Goal: Task Accomplishment & Management: Use online tool/utility

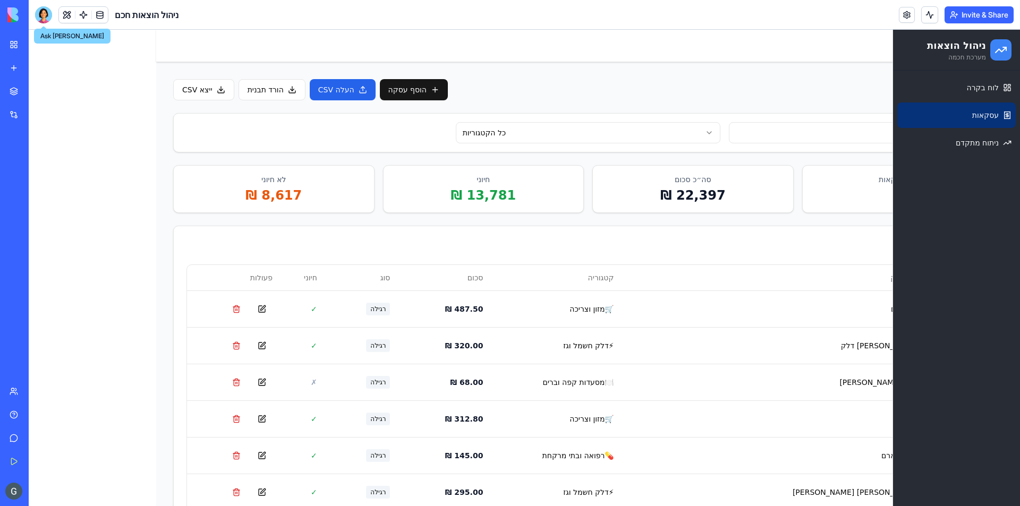
click at [48, 18] on div at bounding box center [43, 14] width 17 height 17
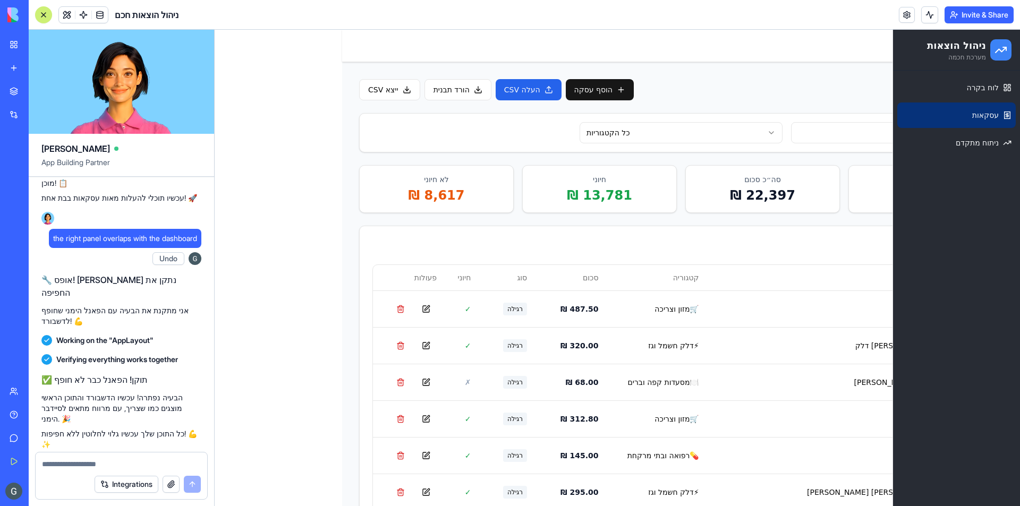
type textarea "*"
type textarea "**********"
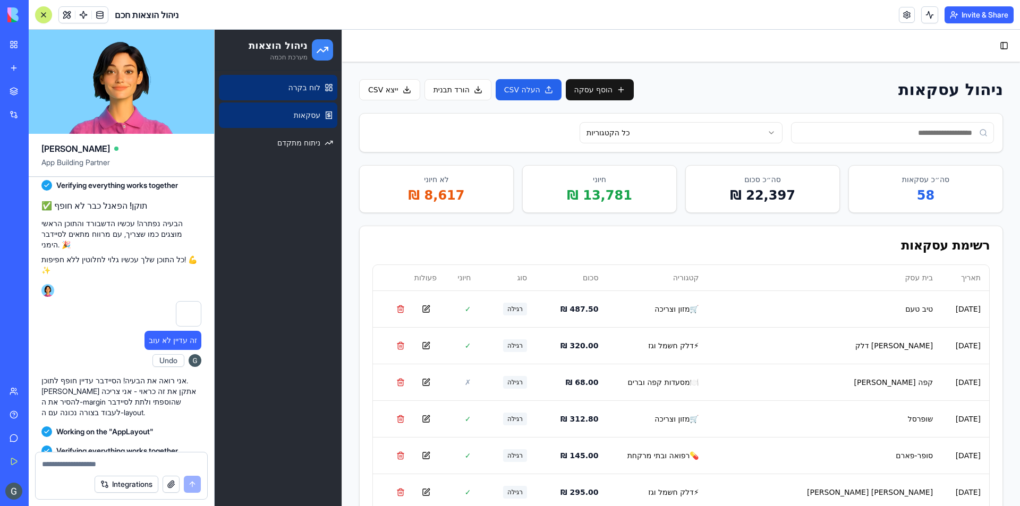
click at [310, 90] on span "לוח בקרה" at bounding box center [304, 87] width 32 height 11
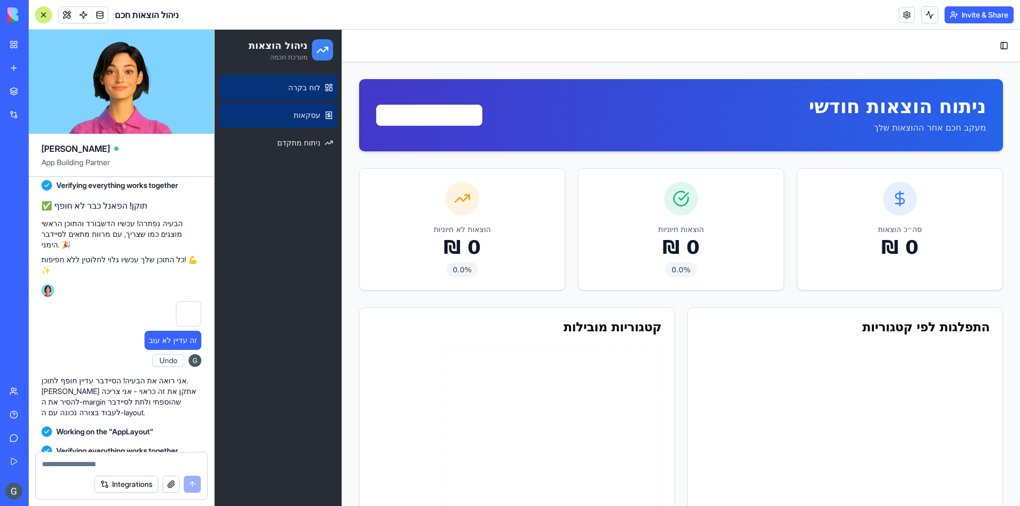
click at [318, 121] on link "עסקאות" at bounding box center [278, 115] width 118 height 25
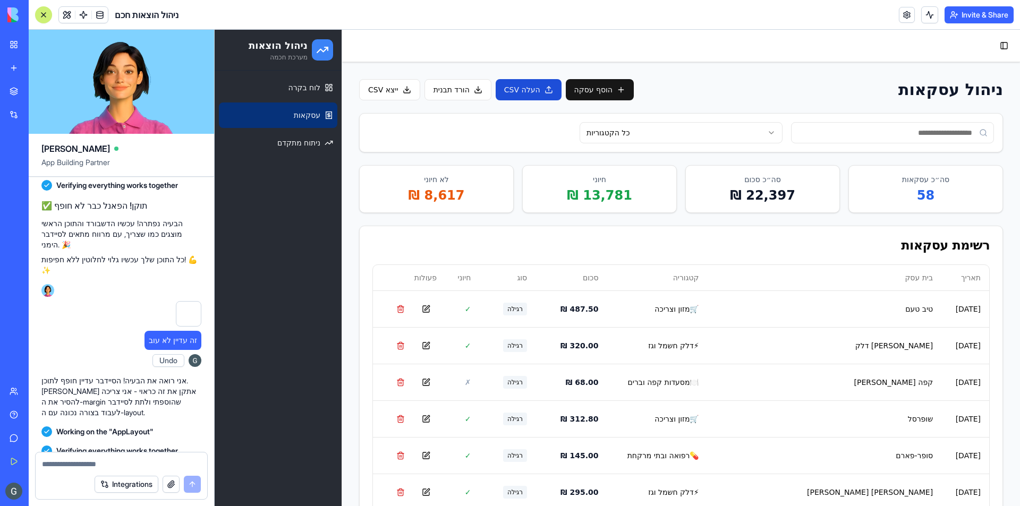
click at [517, 92] on button "העלה CSV" at bounding box center [529, 89] width 66 height 21
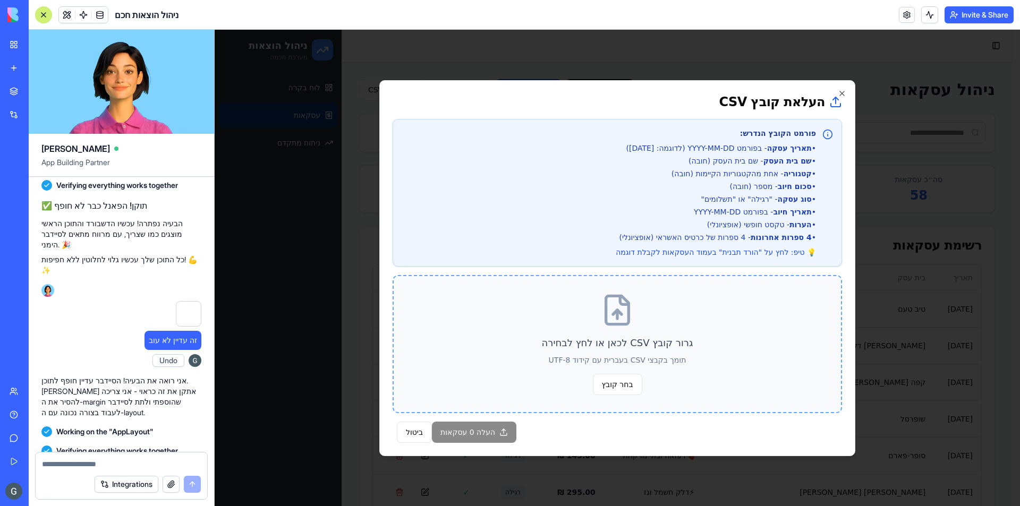
click at [646, 331] on div "גרור קובץ CSV לכאן או לחץ לבחירה תומך בקבצי CSV בעברית עם קידוד UTF-8 בחר קובץ" at bounding box center [617, 344] width 449 height 138
click at [637, 389] on span "בחר קובץ" at bounding box center [617, 384] width 49 height 21
click at [215, 30] on input "בחר קובץ" at bounding box center [215, 30] width 0 height 0
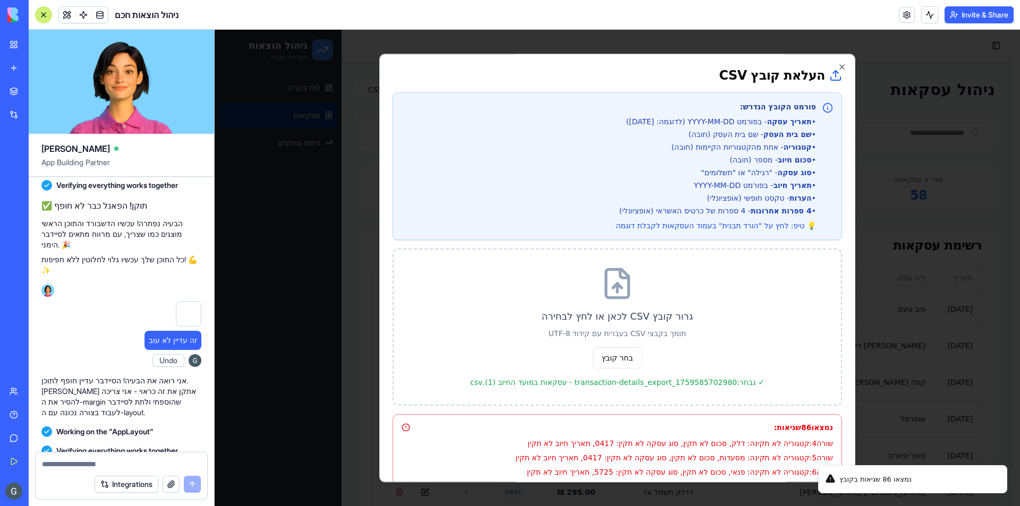
click at [117, 463] on textarea at bounding box center [121, 464] width 159 height 11
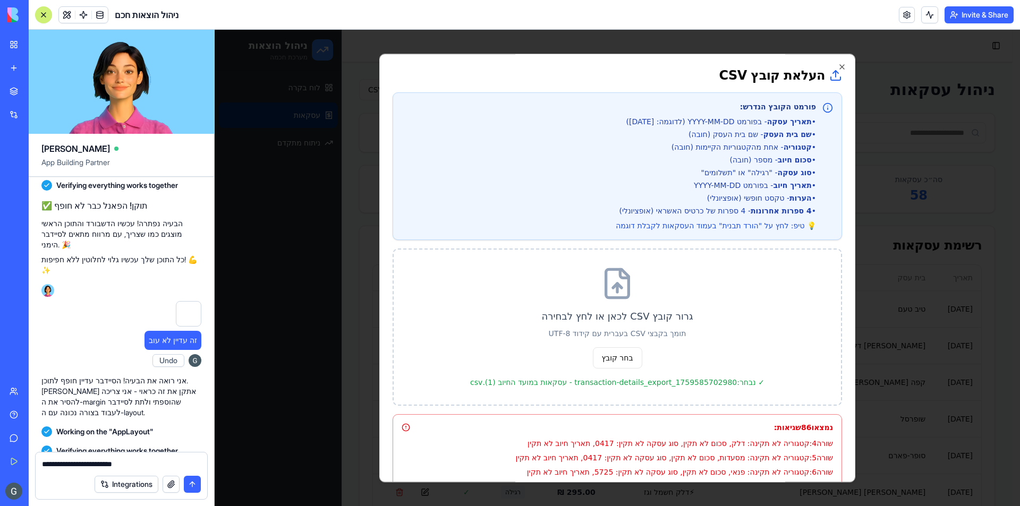
type textarea "**********"
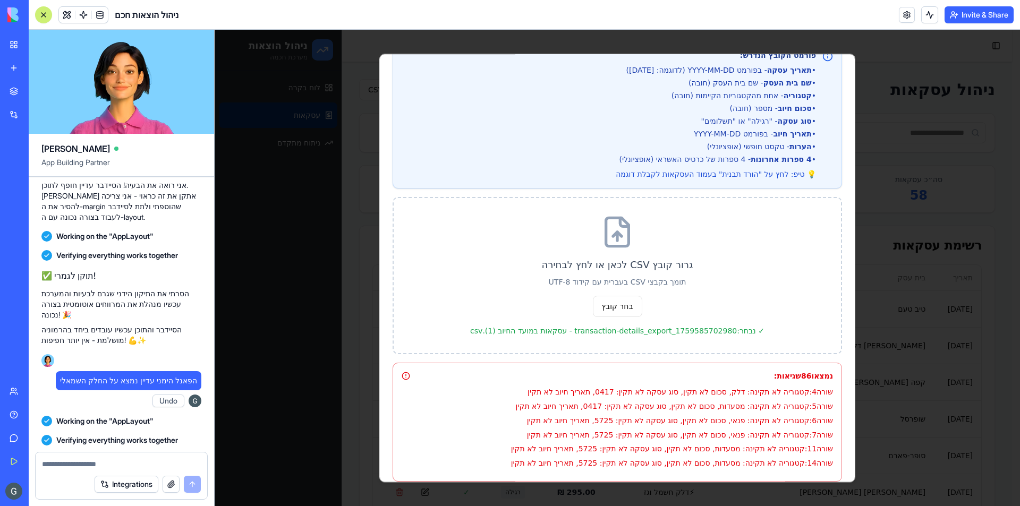
scroll to position [106, 0]
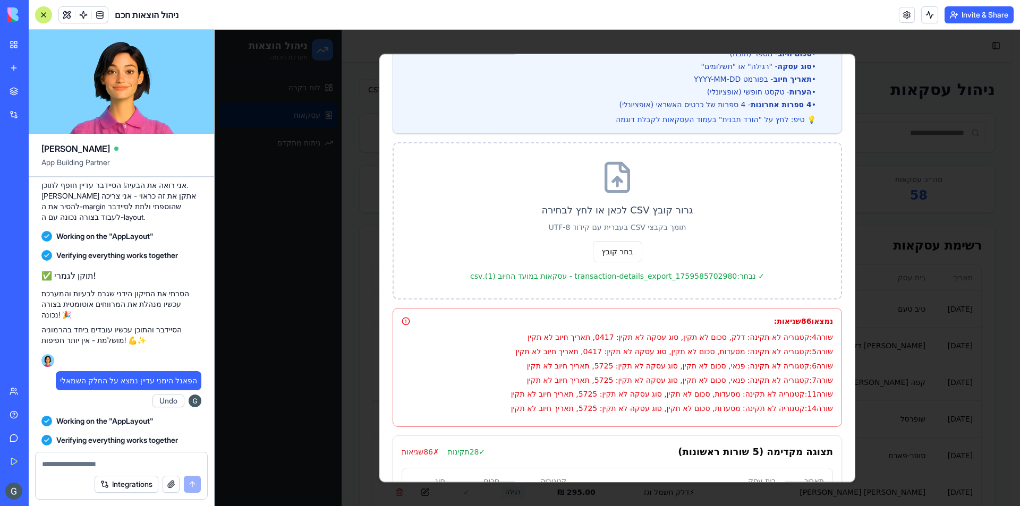
click at [687, 336] on p "שורה 4 : קטגוריה לא תקינה: דלק, סכום לא תקין, סוג עסקה לא תקין: 0417, תאריך חיו…" at bounding box center [624, 338] width 416 height 12
copy p "שורה 4 : קטגוריה לא תקינה: דלק, סכום לא תקין, סוג עסקה לא תקין: 0417, תאריך חיו…"
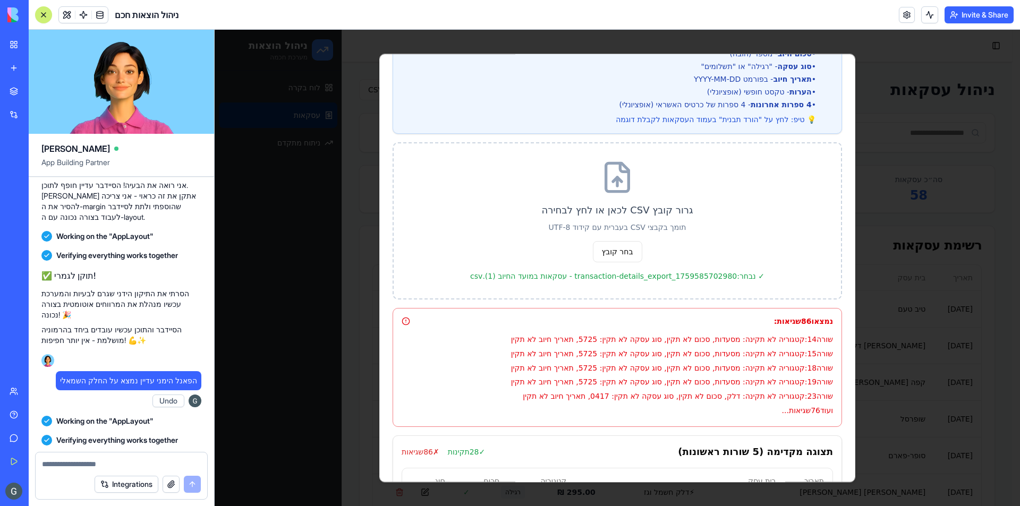
click at [99, 465] on textarea at bounding box center [121, 464] width 159 height 11
type textarea "**********"
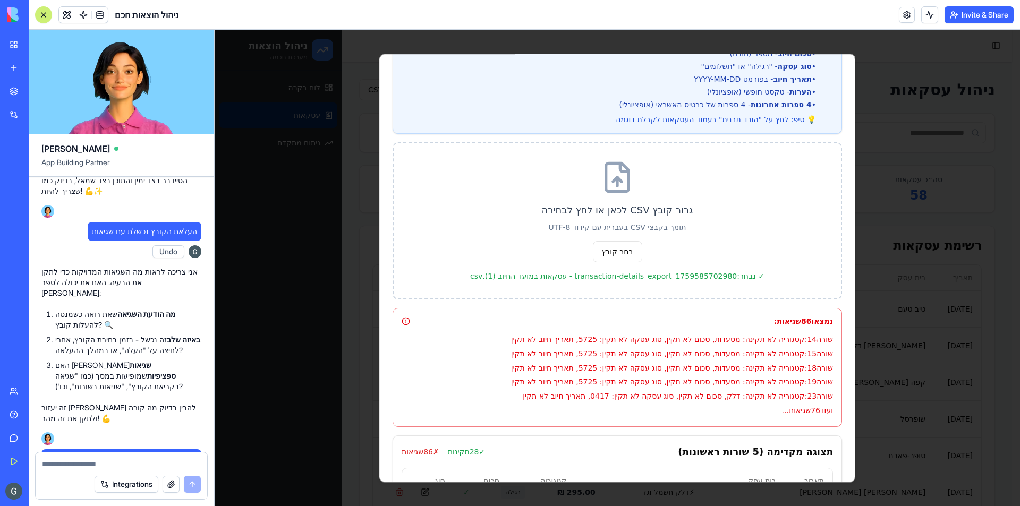
scroll to position [5806, 0]
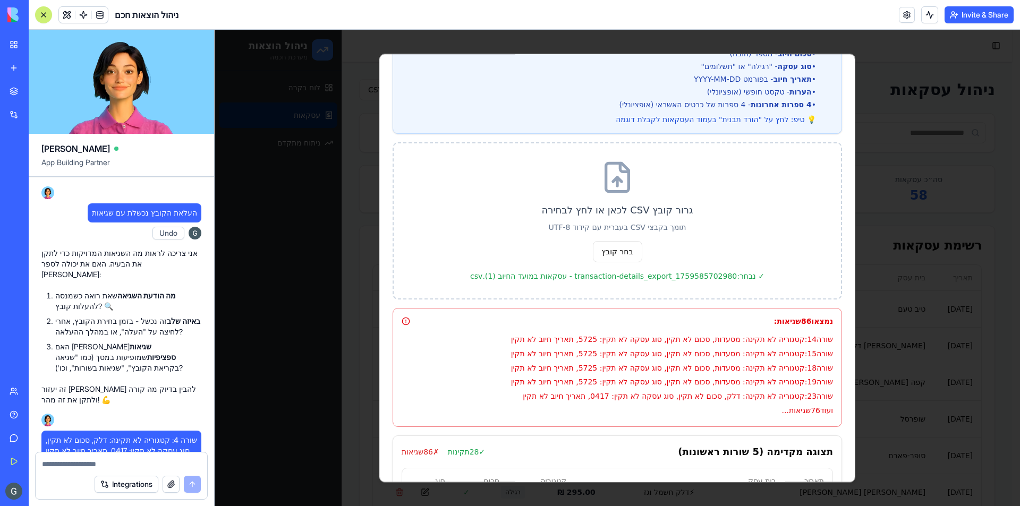
type textarea "*"
type textarea "**********"
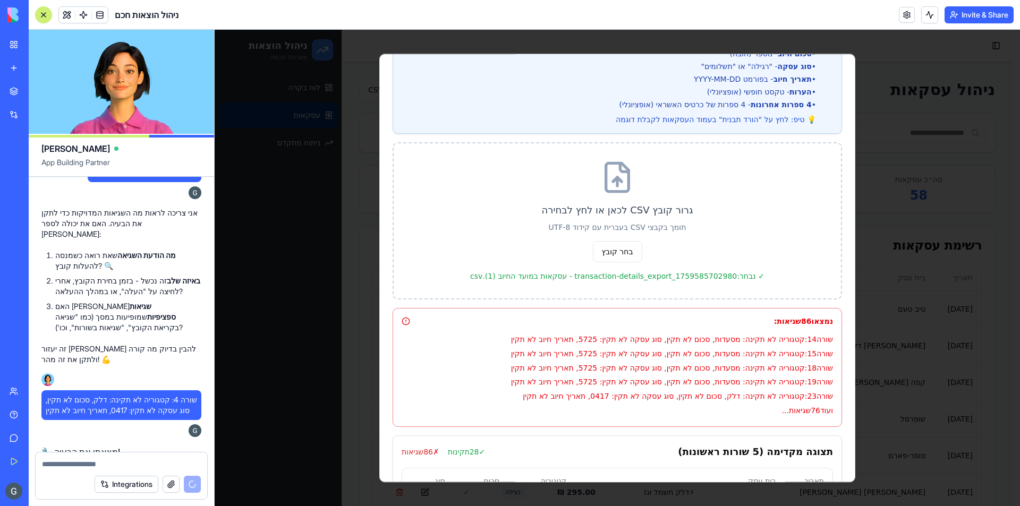
scroll to position [6114, 0]
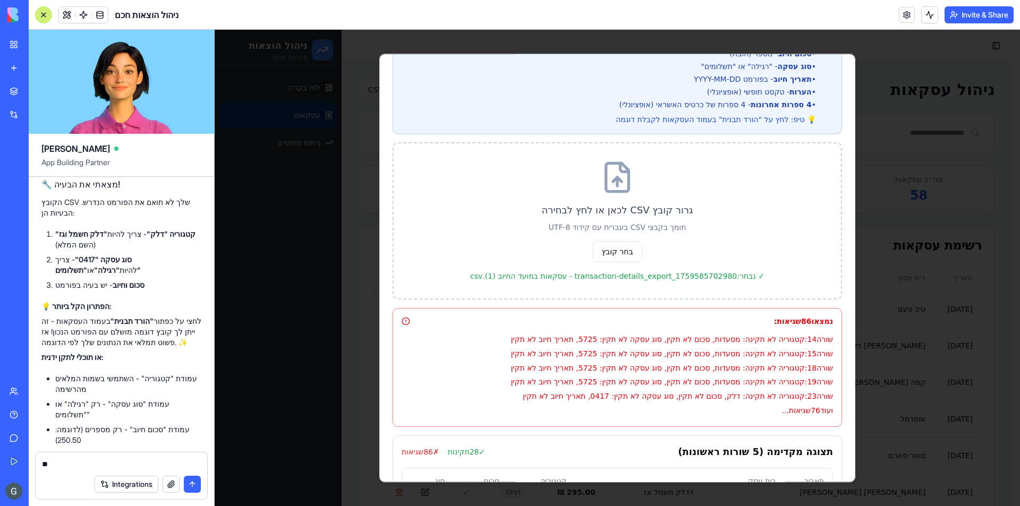
type textarea "*"
type textarea "**********"
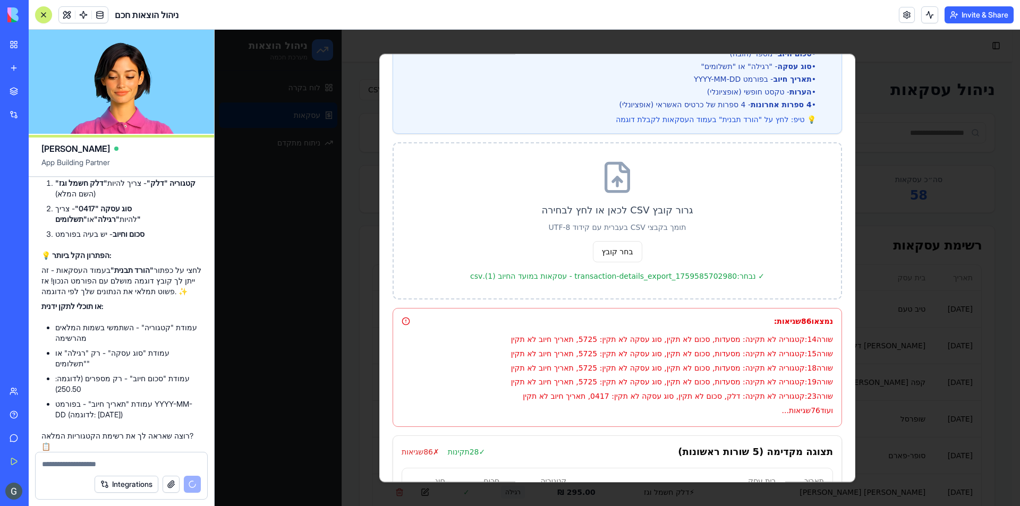
type textarea "*"
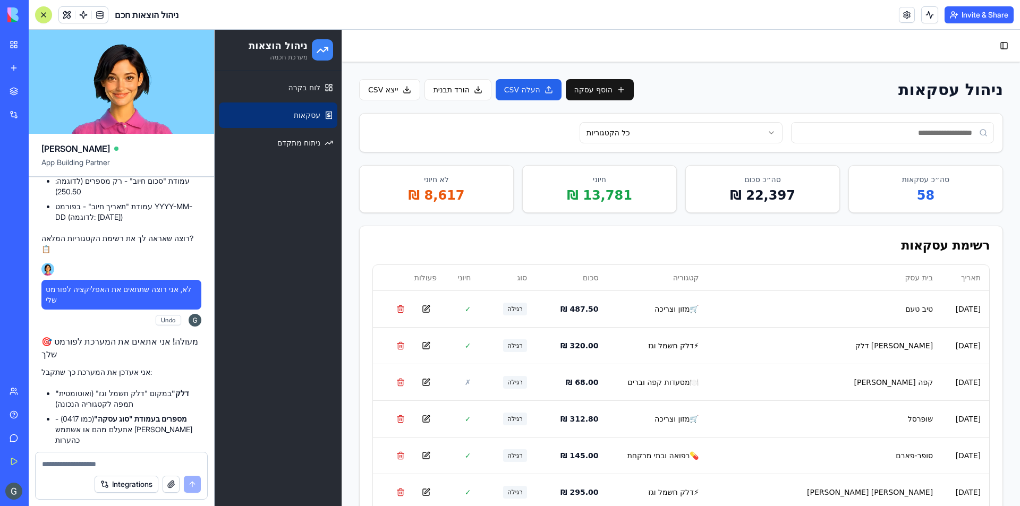
scroll to position [6556, 0]
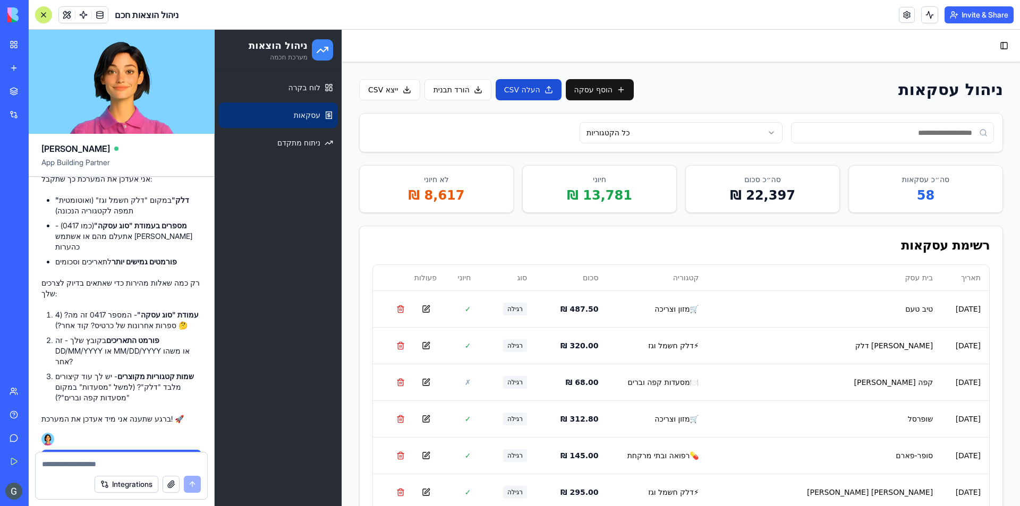
click at [543, 91] on button "העלה CSV" at bounding box center [529, 89] width 66 height 21
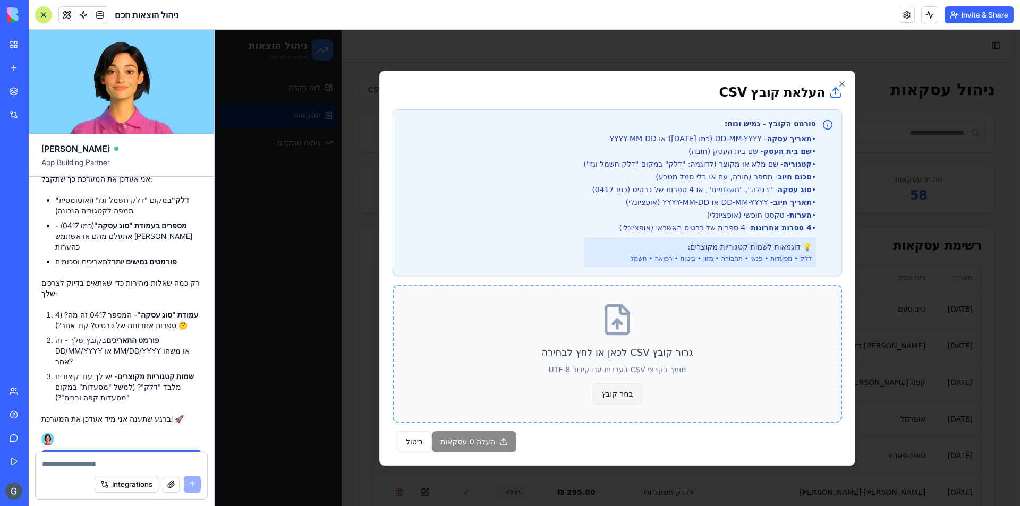
click at [628, 387] on span "בחר קובץ" at bounding box center [617, 393] width 49 height 21
click at [215, 30] on input "בחר קובץ" at bounding box center [215, 30] width 0 height 0
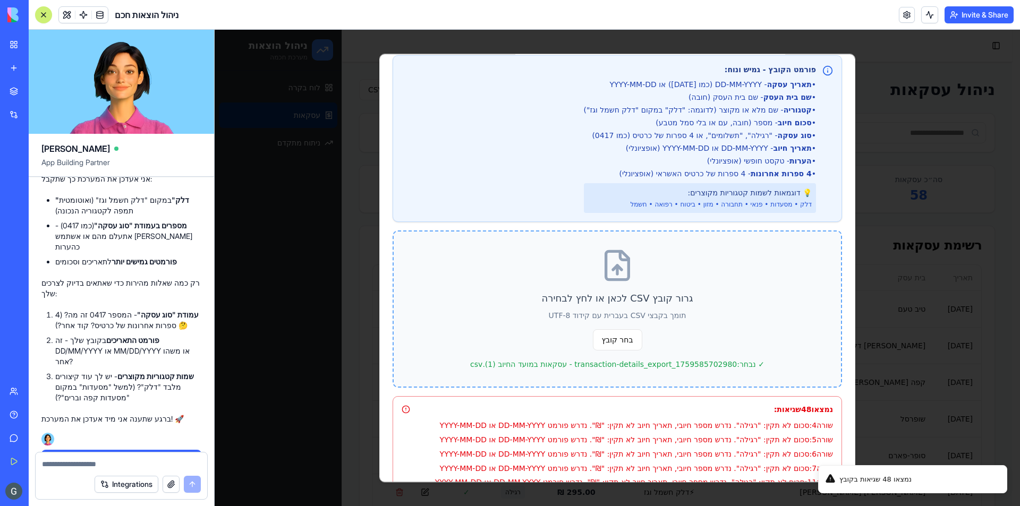
scroll to position [53, 0]
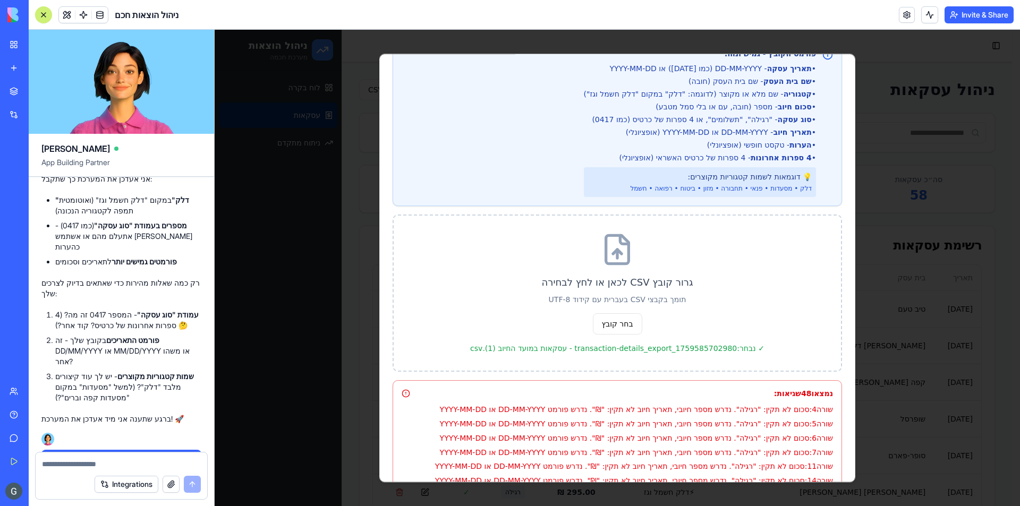
click at [508, 407] on p "שורה 4 : סכום לא תקין: "רגילה". נדרש מספר חיובי, תאריך חיוב לא תקין: "₪". נדרש …" at bounding box center [624, 410] width 416 height 12
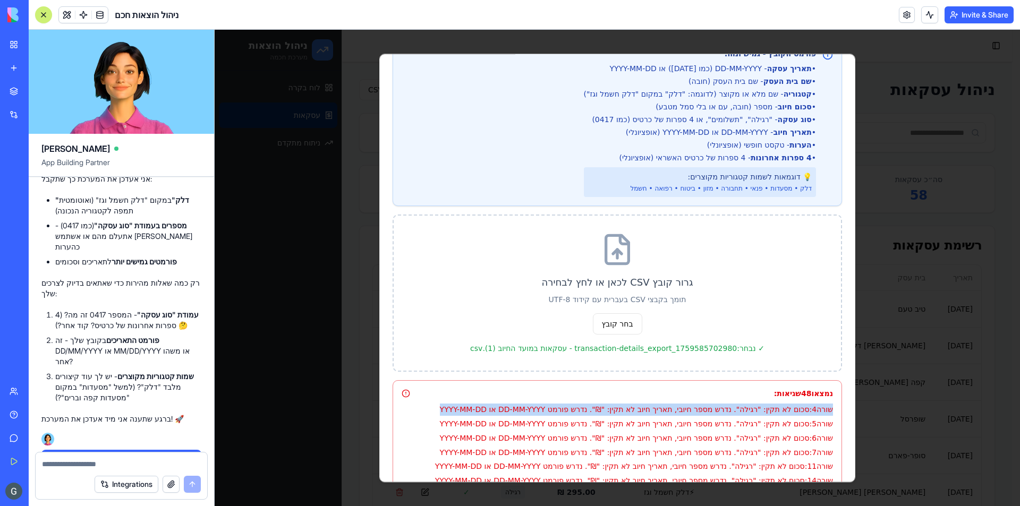
click at [508, 407] on p "שורה 4 : סכום לא תקין: "רגילה". נדרש מספר חיובי, תאריך חיוב לא תקין: "₪". נדרש …" at bounding box center [624, 410] width 416 height 12
copy p "שורה 4 : סכום לא תקין: "רגילה". נדרש מספר חיובי, תאריך חיוב לא תקין: "₪". נדרש …"
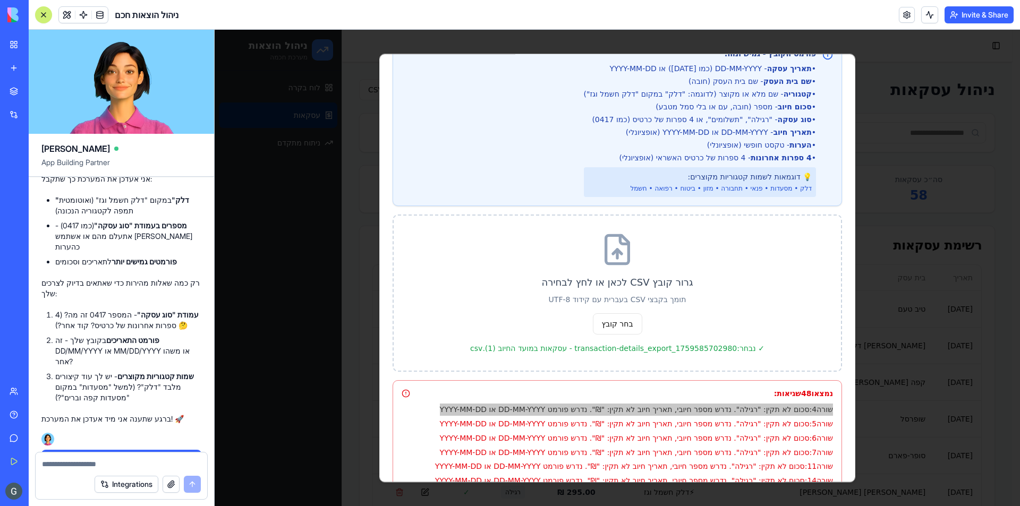
click at [157, 454] on div "[PERSON_NAME] App Building Partner Undo 15:42 on [DATE] 🚀 מערכת ניהול הוצאות חכ…" at bounding box center [122, 268] width 186 height 476
click at [160, 459] on textarea at bounding box center [121, 464] width 159 height 11
paste textarea "**********"
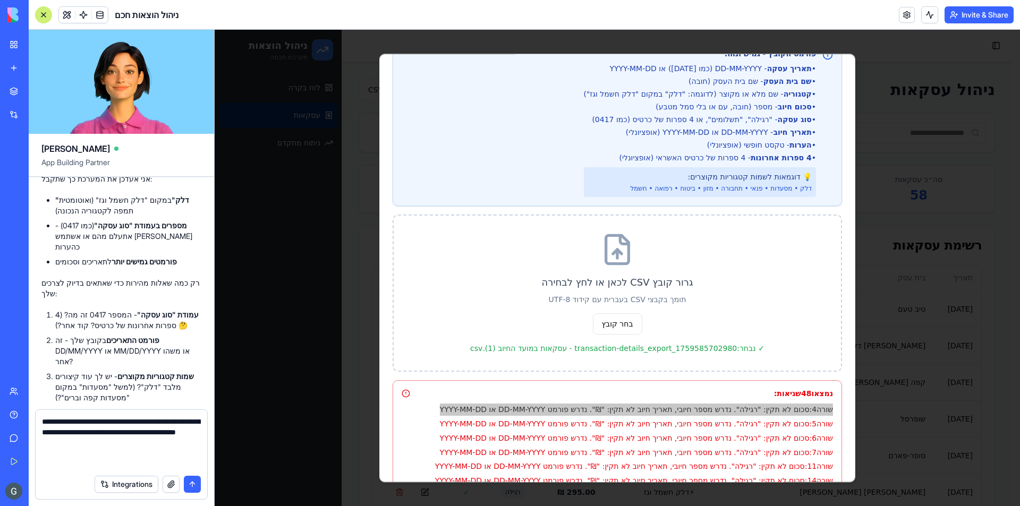
type textarea "**********"
click at [194, 485] on button "submit" at bounding box center [192, 484] width 17 height 17
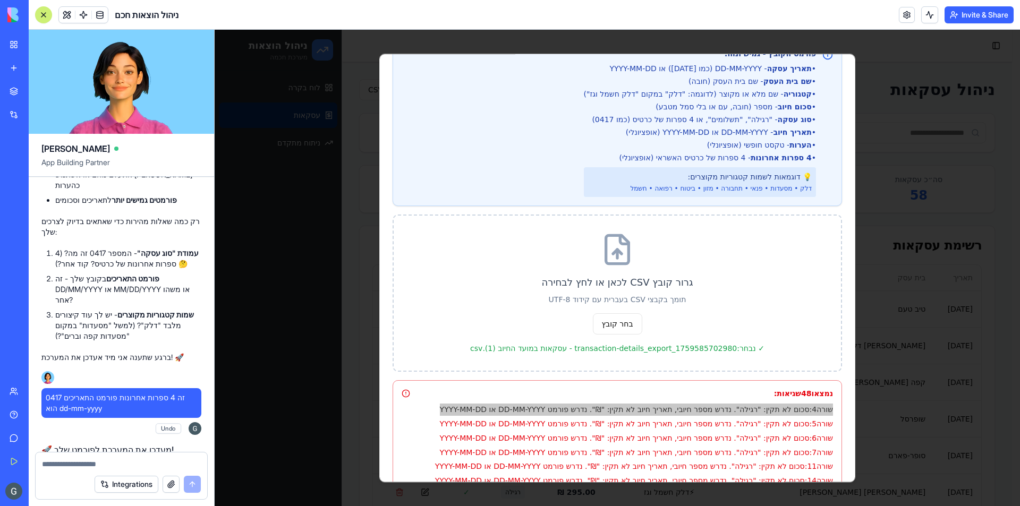
scroll to position [6860, 0]
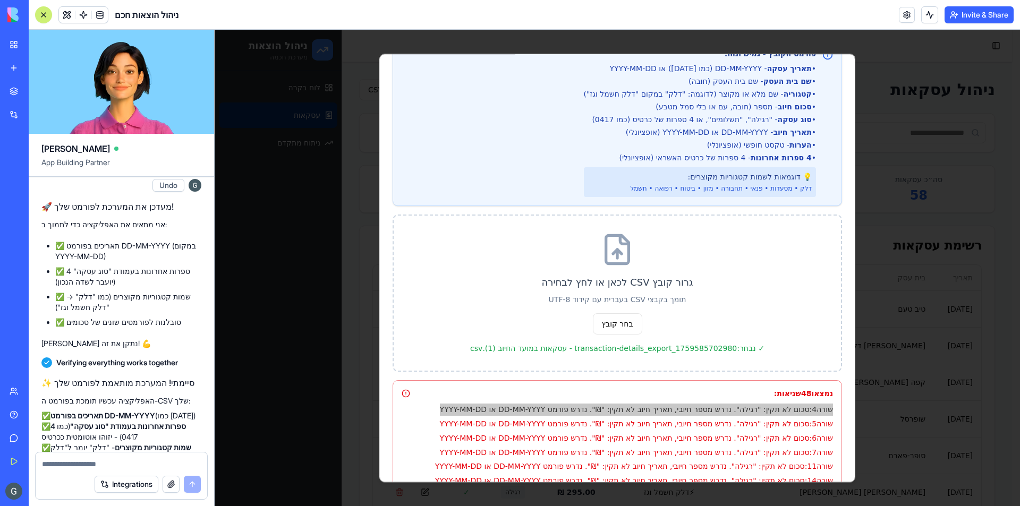
click at [145, 461] on textarea at bounding box center [121, 464] width 159 height 11
paste textarea "**********"
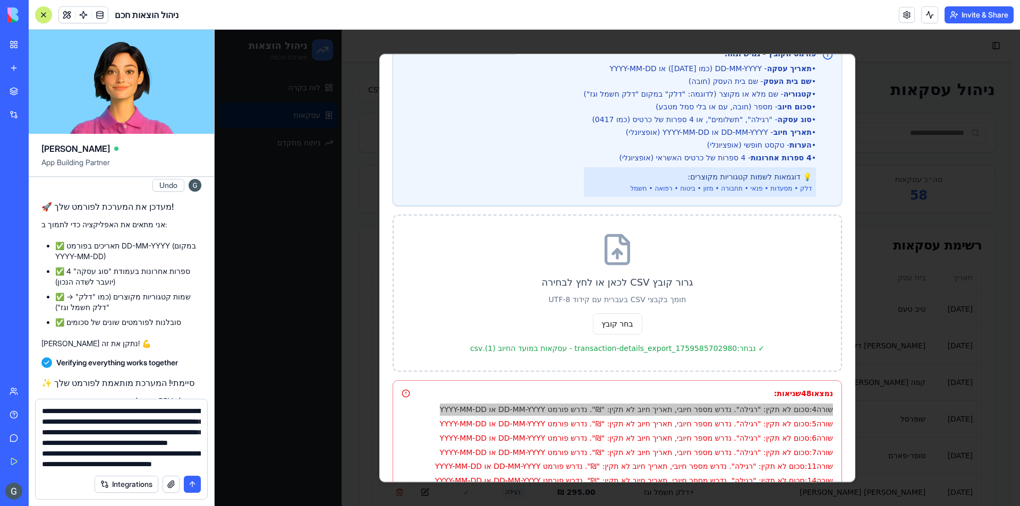
scroll to position [20, 0]
type textarea "**********"
click at [195, 488] on button "submit" at bounding box center [192, 484] width 17 height 17
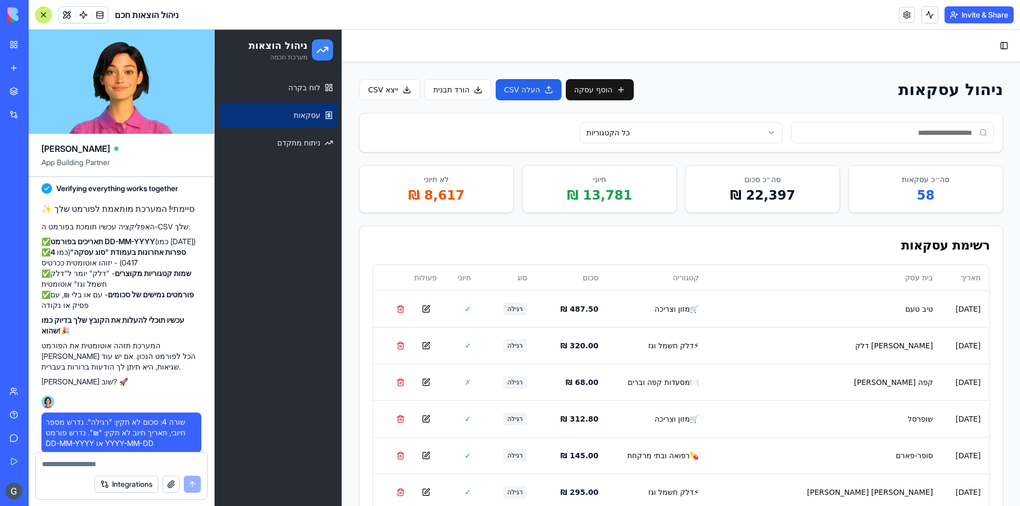
scroll to position [7279, 0]
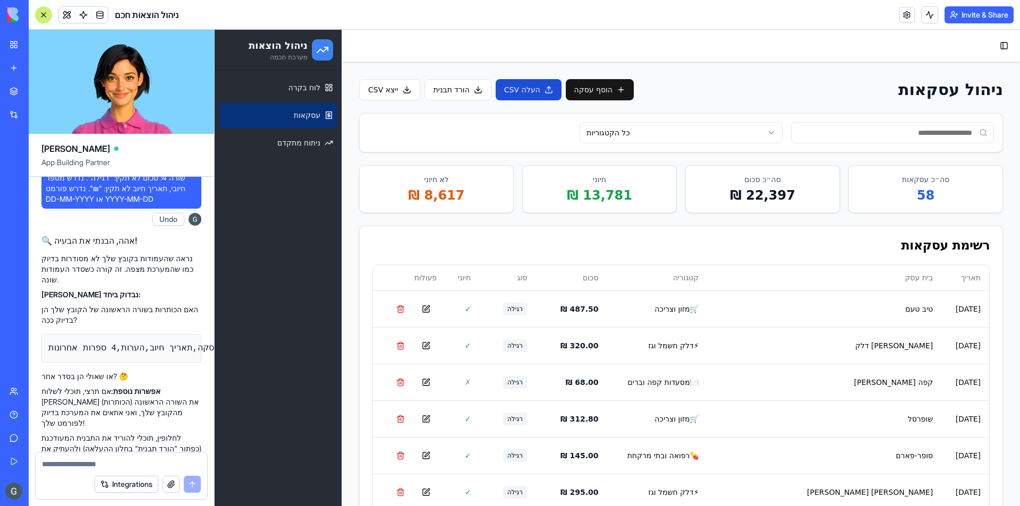
click at [518, 98] on button "העלה CSV" at bounding box center [529, 89] width 66 height 21
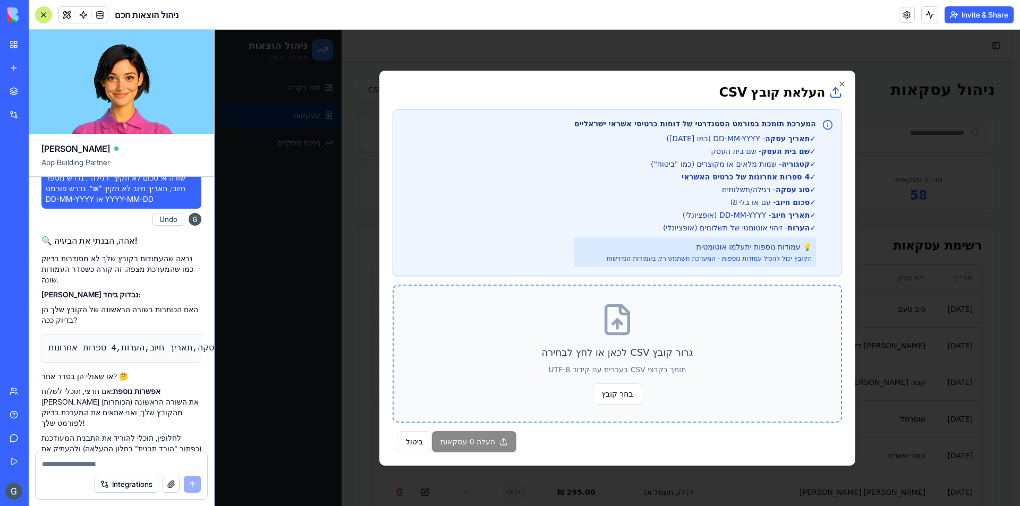
click at [659, 382] on div "גרור קובץ CSV לכאן או לחץ לבחירה תומך בקבצי CSV בעברית עם קידוד UTF-8 בחר קובץ" at bounding box center [617, 354] width 449 height 138
drag, startPoint x: 642, startPoint y: 395, endPoint x: 635, endPoint y: 397, distance: 6.7
click at [636, 397] on div "גרור קובץ CSV לכאן או לחץ לבחירה תומך בקבצי CSV בעברית עם קידוד UTF-8 בחר קובץ" at bounding box center [617, 354] width 449 height 138
click at [635, 397] on span "בחר קובץ" at bounding box center [617, 393] width 49 height 21
click at [215, 30] on input "בחר קובץ" at bounding box center [215, 30] width 0 height 0
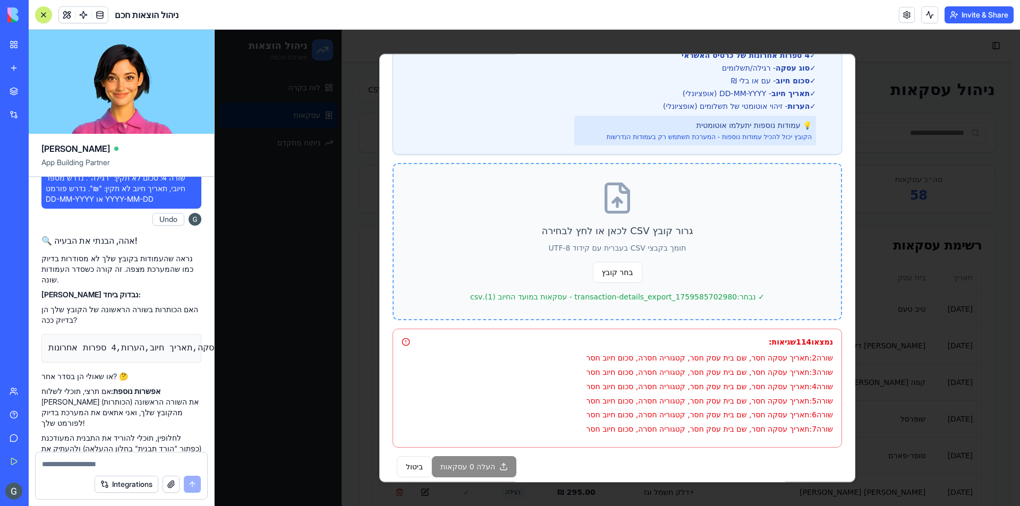
scroll to position [113, 0]
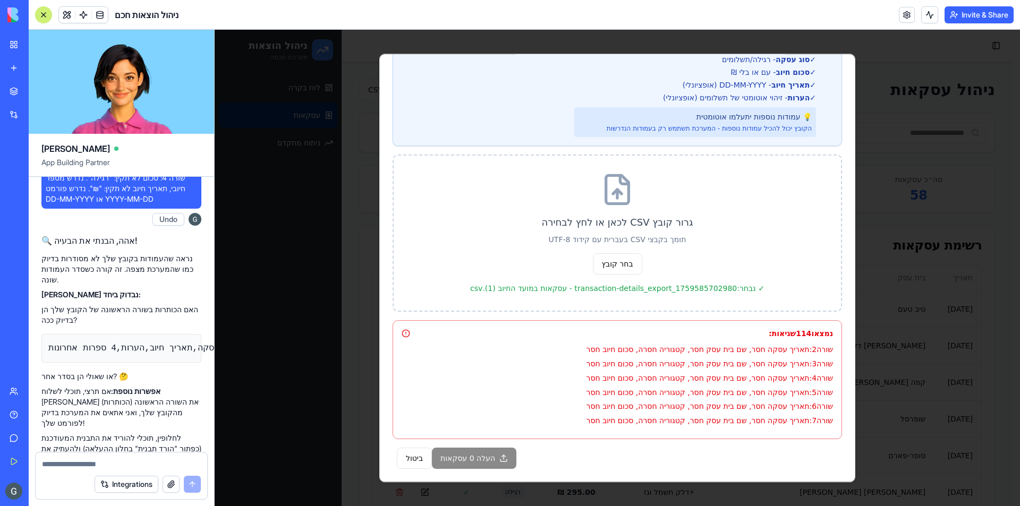
click at [678, 347] on p "שורה 2 : תאריך עסקה חסר, שם בית עסק חסר, קטגוריה חסרה, סכום חיוב חסר" at bounding box center [624, 350] width 416 height 12
copy p "שורה 2 : תאריך עסקה חסר, שם בית עסק חסר, קטגוריה חסרה, סכום חיוב חסר"
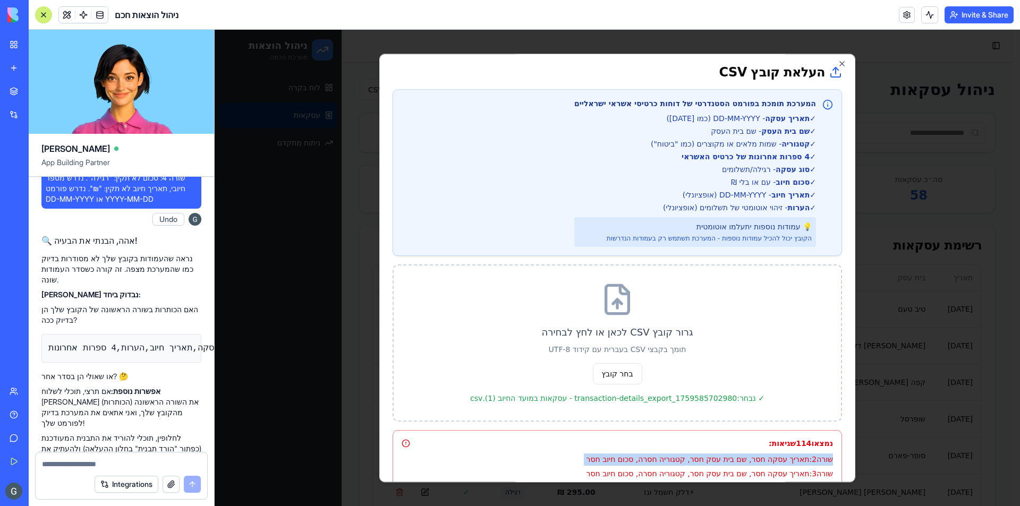
scroll to position [0, 0]
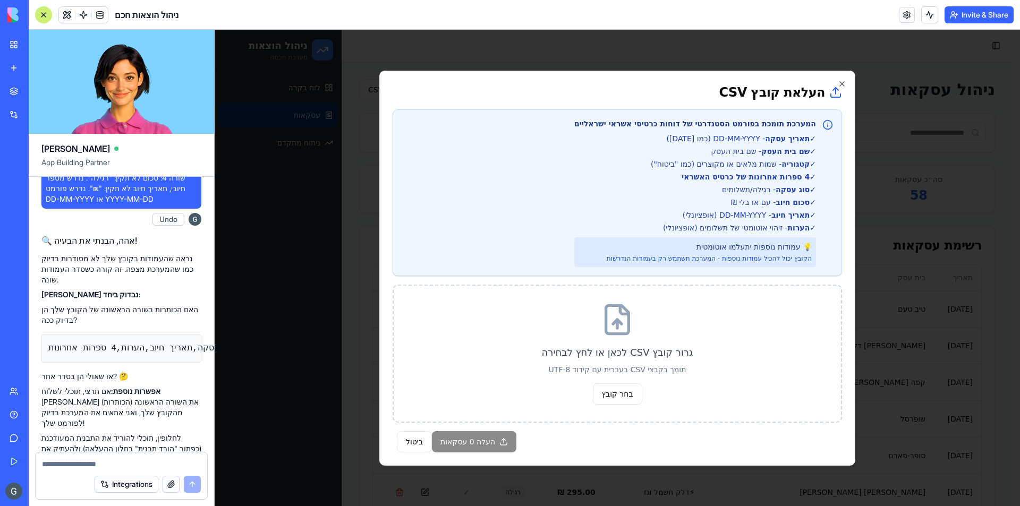
drag, startPoint x: 342, startPoint y: 193, endPoint x: 341, endPoint y: 201, distance: 7.5
click at [341, 200] on div at bounding box center [617, 268] width 805 height 476
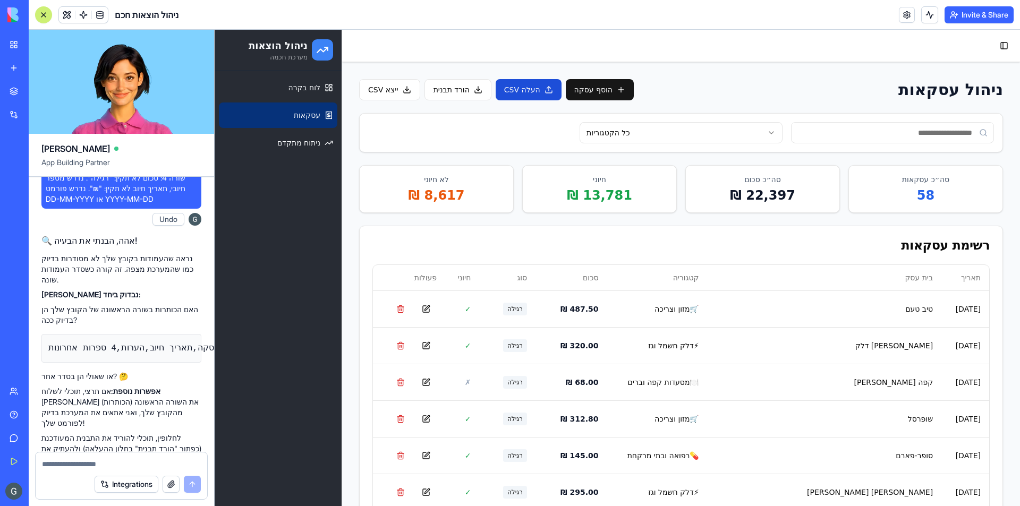
click at [519, 87] on button "העלה CSV" at bounding box center [529, 89] width 66 height 21
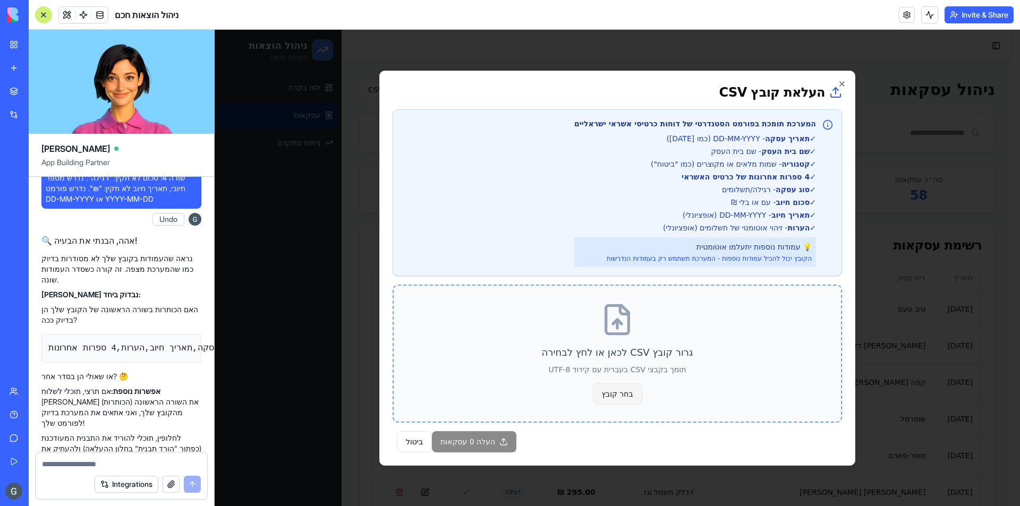
click at [606, 389] on span "בחר קובץ" at bounding box center [617, 393] width 49 height 21
click at [215, 30] on input "בחר קובץ" at bounding box center [215, 30] width 0 height 0
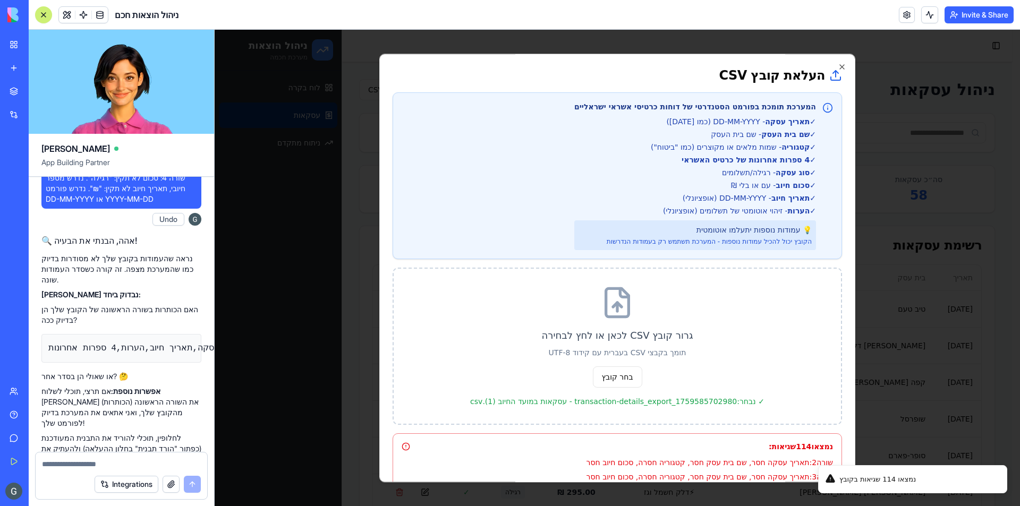
click at [630, 466] on p "שורה 2 : תאריך עסקה חסר, שם בית עסק חסר, קטגוריה חסרה, סכום חיוב חסר" at bounding box center [624, 463] width 416 height 12
copy p "שורה 2 : תאריך עסקה חסר, שם בית עסק חסר, קטגוריה חסרה, סכום חיוב חסר"
click at [175, 462] on textarea at bounding box center [121, 464] width 159 height 11
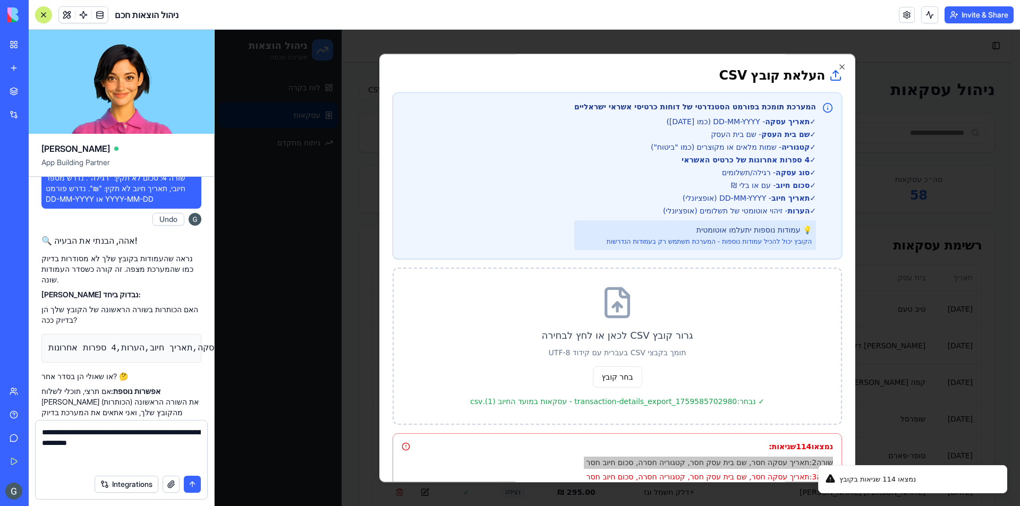
type textarea "**********"
click at [199, 481] on button "submit" at bounding box center [192, 484] width 17 height 17
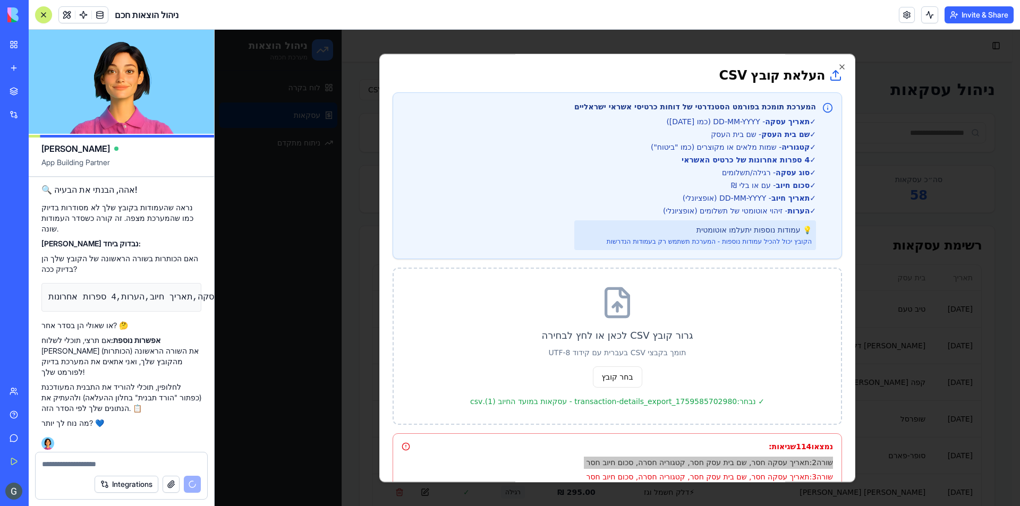
scroll to position [7355, 0]
